Goal: Information Seeking & Learning: Find specific fact

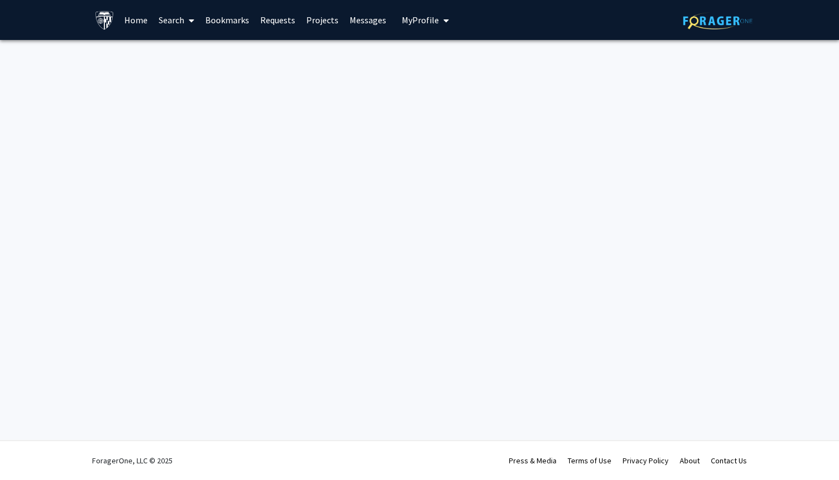
click at [136, 19] on link "Home" at bounding box center [136, 20] width 34 height 39
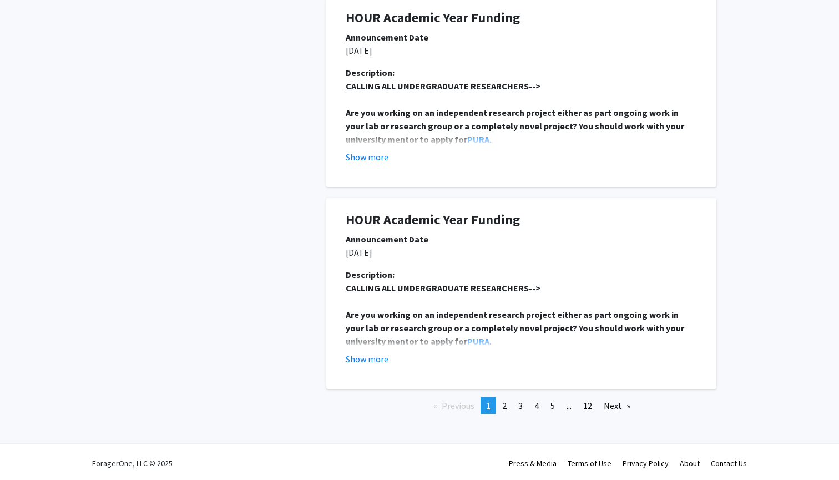
scroll to position [1875, 0]
click at [505, 402] on span "2" at bounding box center [504, 406] width 4 height 11
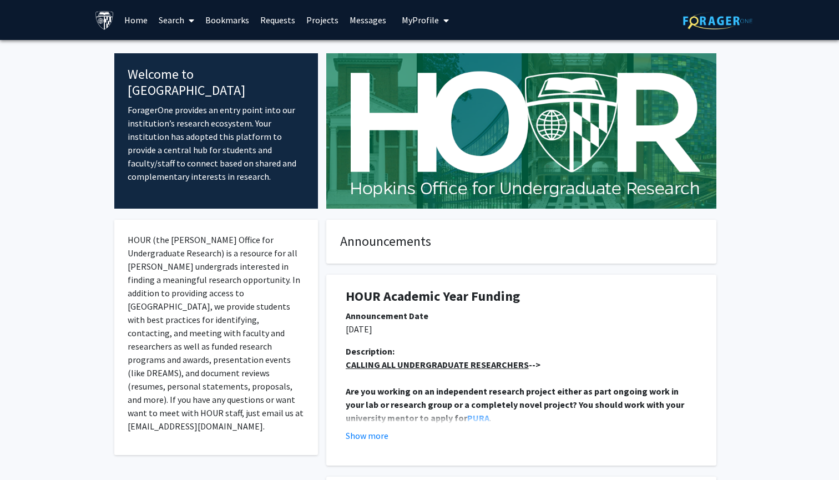
scroll to position [0, 0]
click at [186, 22] on span at bounding box center [189, 20] width 10 height 39
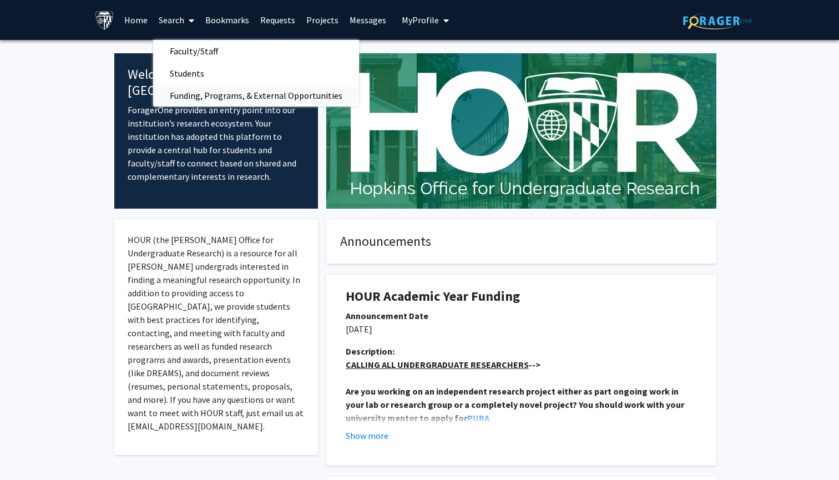
click at [198, 95] on span "Funding, Programs, & External Opportunities" at bounding box center [256, 95] width 206 height 22
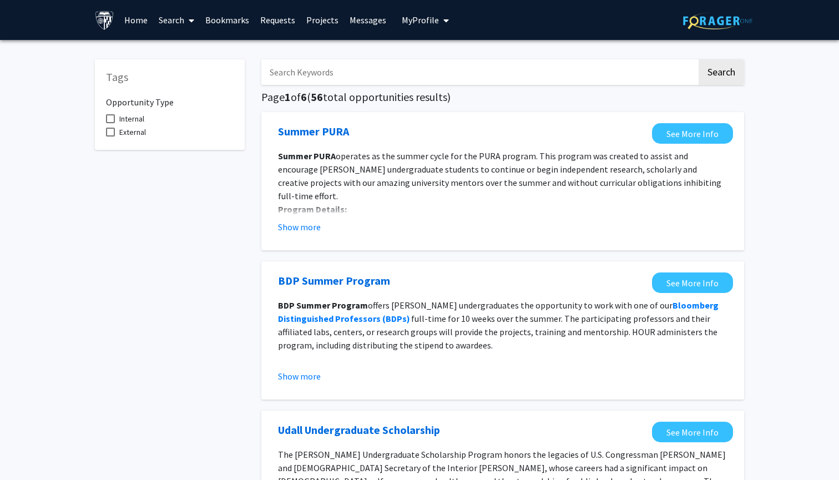
click at [322, 19] on link "Projects" at bounding box center [322, 20] width 43 height 39
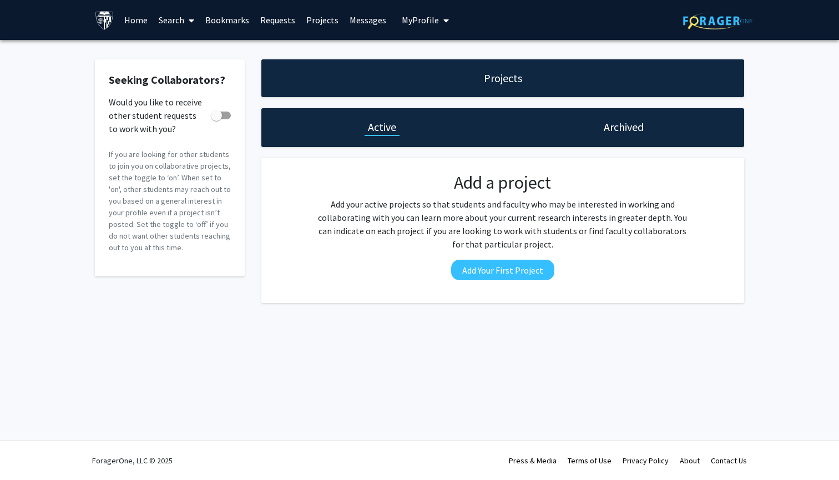
click at [377, 30] on link "Messages" at bounding box center [368, 20] width 48 height 39
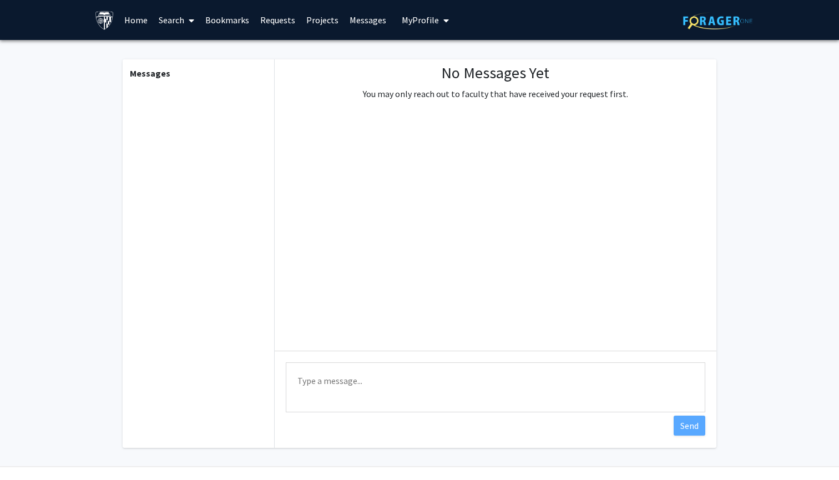
click at [426, 29] on button "My Profile" at bounding box center [425, 20] width 54 height 40
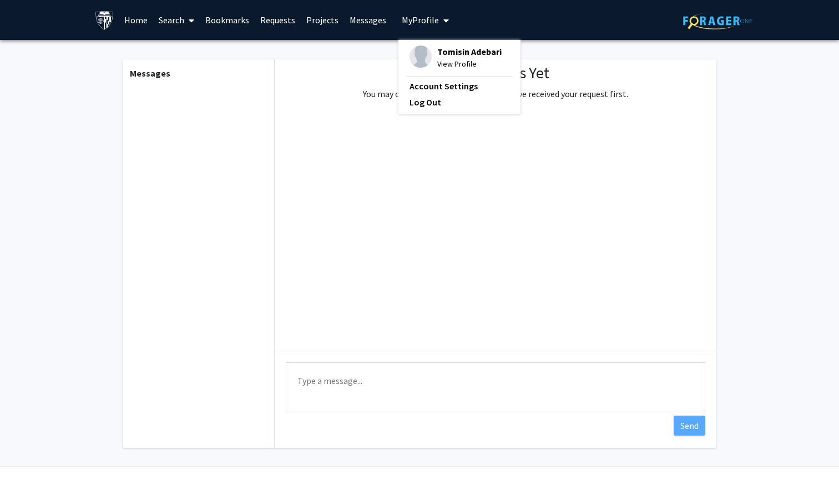
click at [274, 21] on link "Requests" at bounding box center [278, 20] width 46 height 39
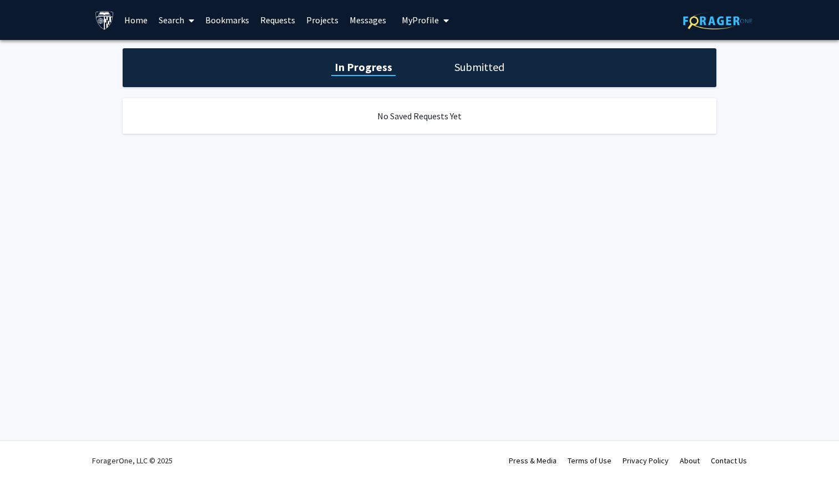
click at [221, 18] on link "Bookmarks" at bounding box center [227, 20] width 55 height 39
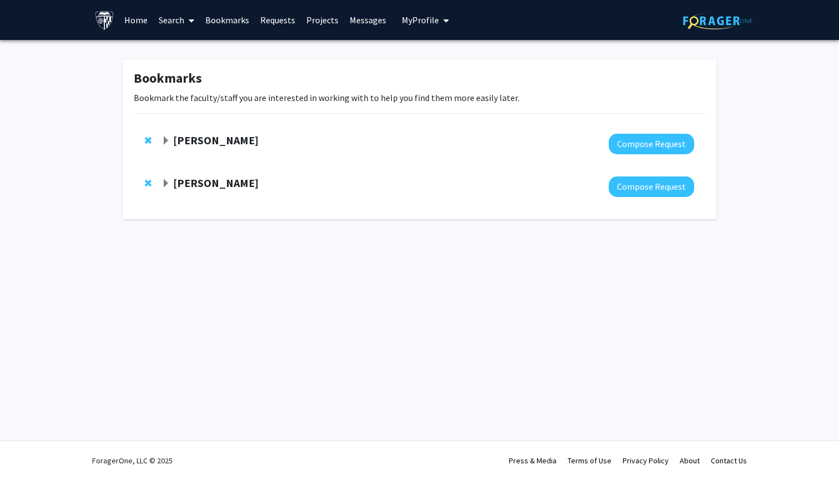
click at [173, 20] on link "Search" at bounding box center [176, 20] width 47 height 39
click at [194, 54] on span "Faculty/Staff" at bounding box center [194, 51] width 82 height 22
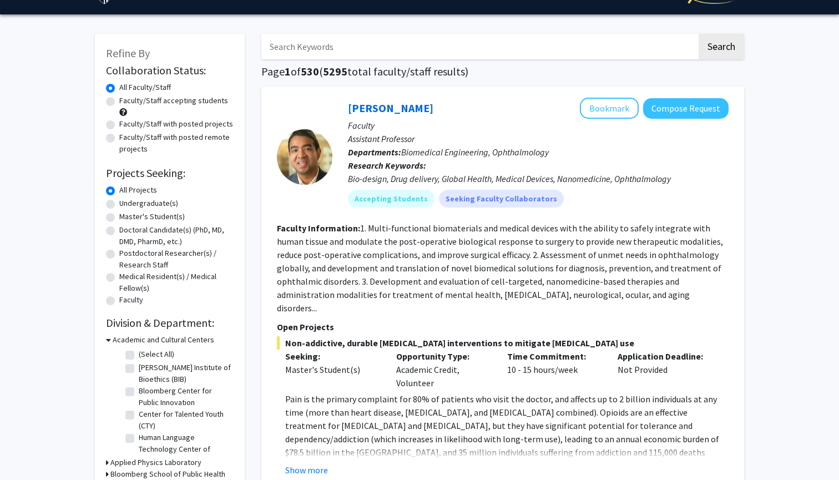
scroll to position [27, 0]
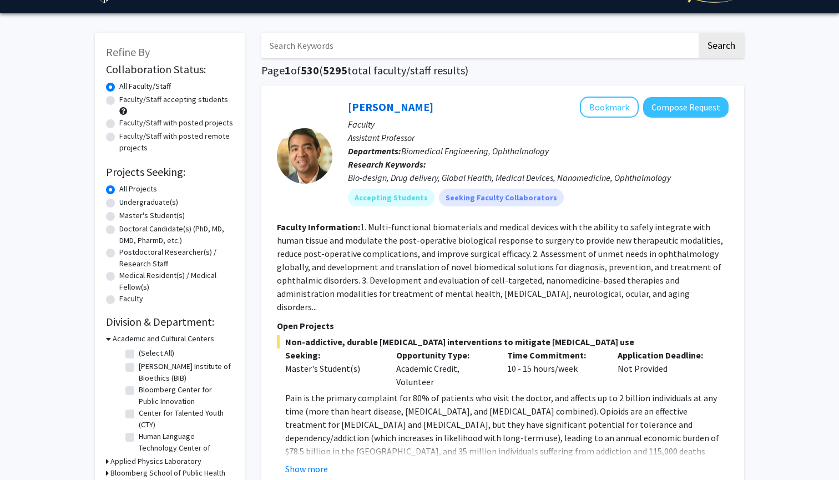
click at [436, 50] on input "Search Keywords" at bounding box center [479, 46] width 436 height 26
click at [721, 47] on button "Search" at bounding box center [722, 46] width 46 height 26
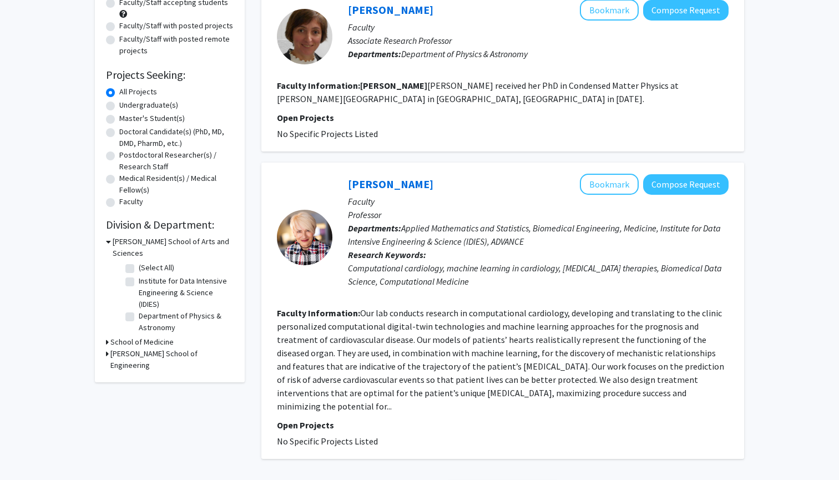
scroll to position [127, 0]
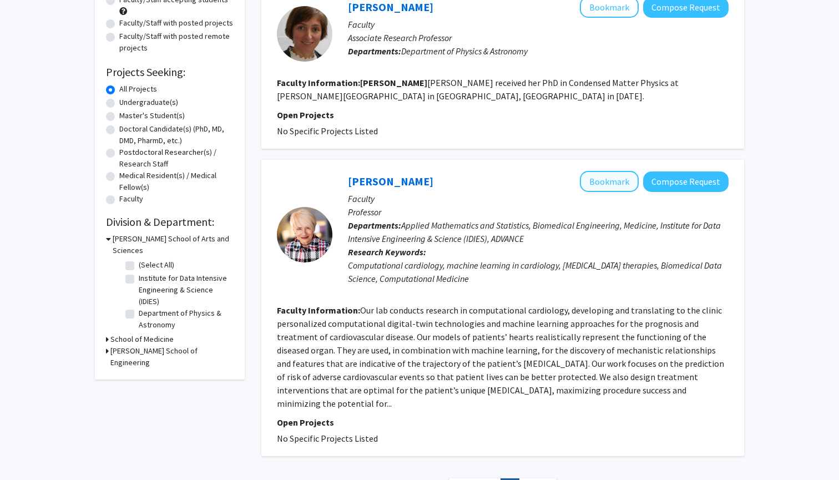
type input "[PERSON_NAME]"
click at [603, 181] on button "Bookmark" at bounding box center [609, 181] width 59 height 21
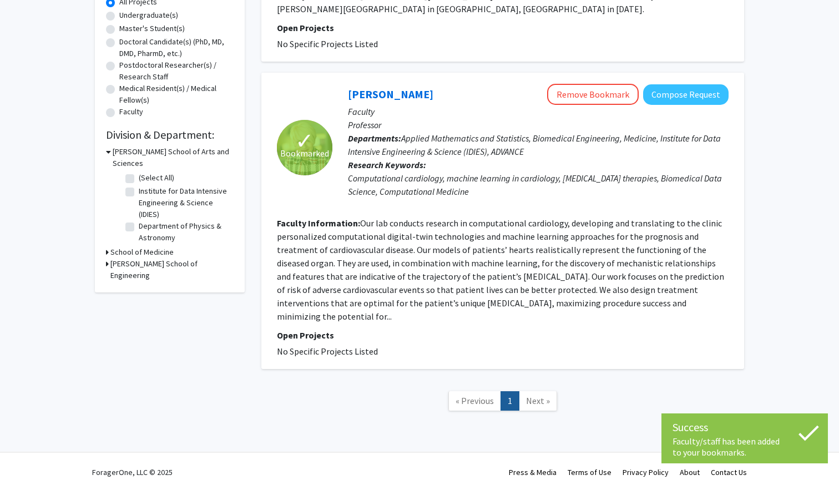
scroll to position [213, 0]
click at [330, 301] on fg-read-more "Our lab conducts research in computational cardiology, developing and translati…" at bounding box center [500, 270] width 447 height 104
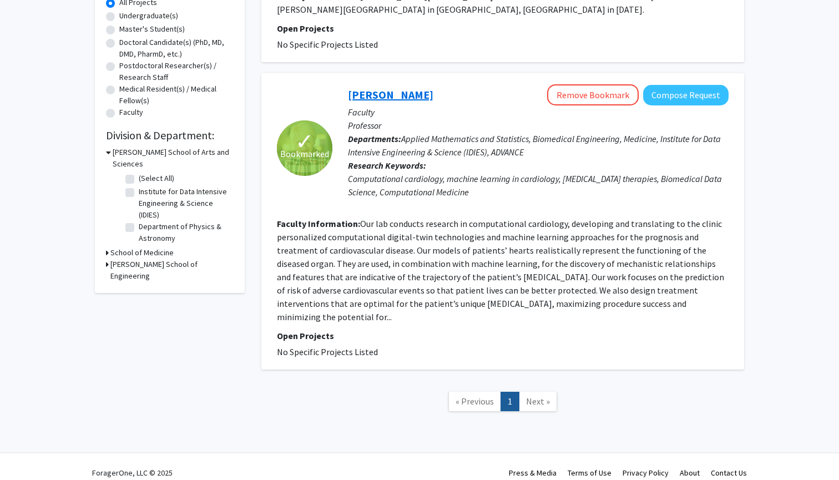
click at [372, 100] on link "[PERSON_NAME]" at bounding box center [390, 95] width 85 height 14
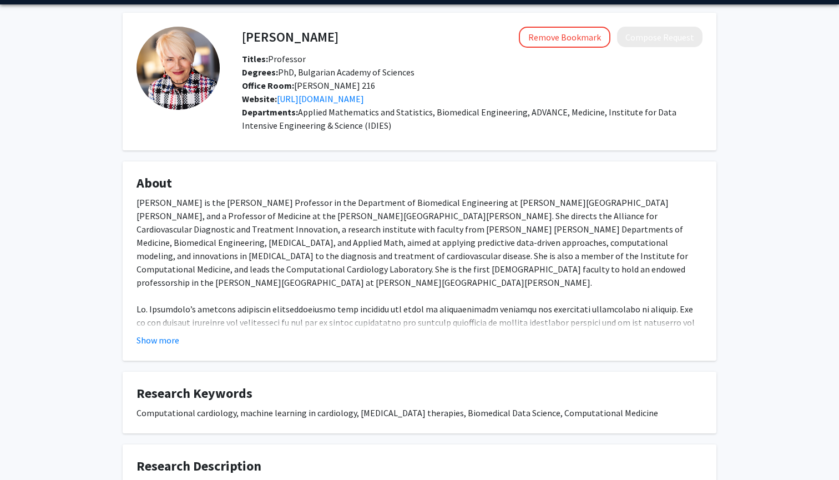
scroll to position [36, 0]
click at [162, 343] on button "Show more" at bounding box center [158, 340] width 43 height 13
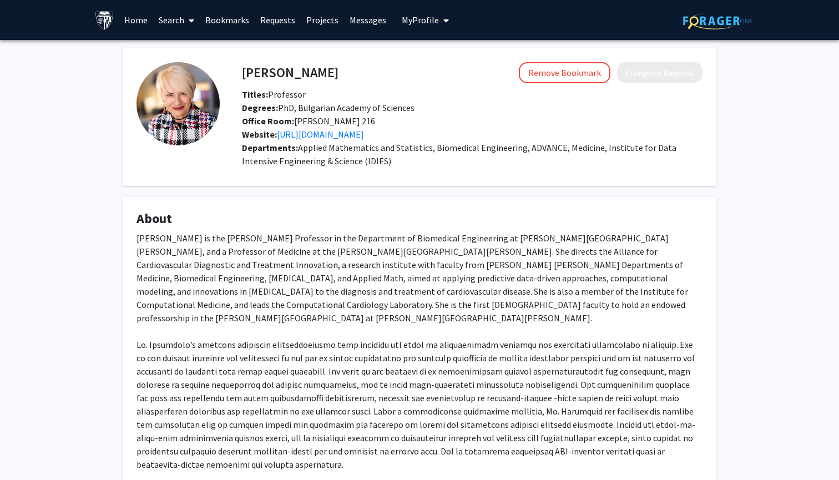
scroll to position [0, 0]
click at [363, 138] on link "[URL][DOMAIN_NAME]" at bounding box center [320, 134] width 87 height 11
